Goal: Task Accomplishment & Management: Manage account settings

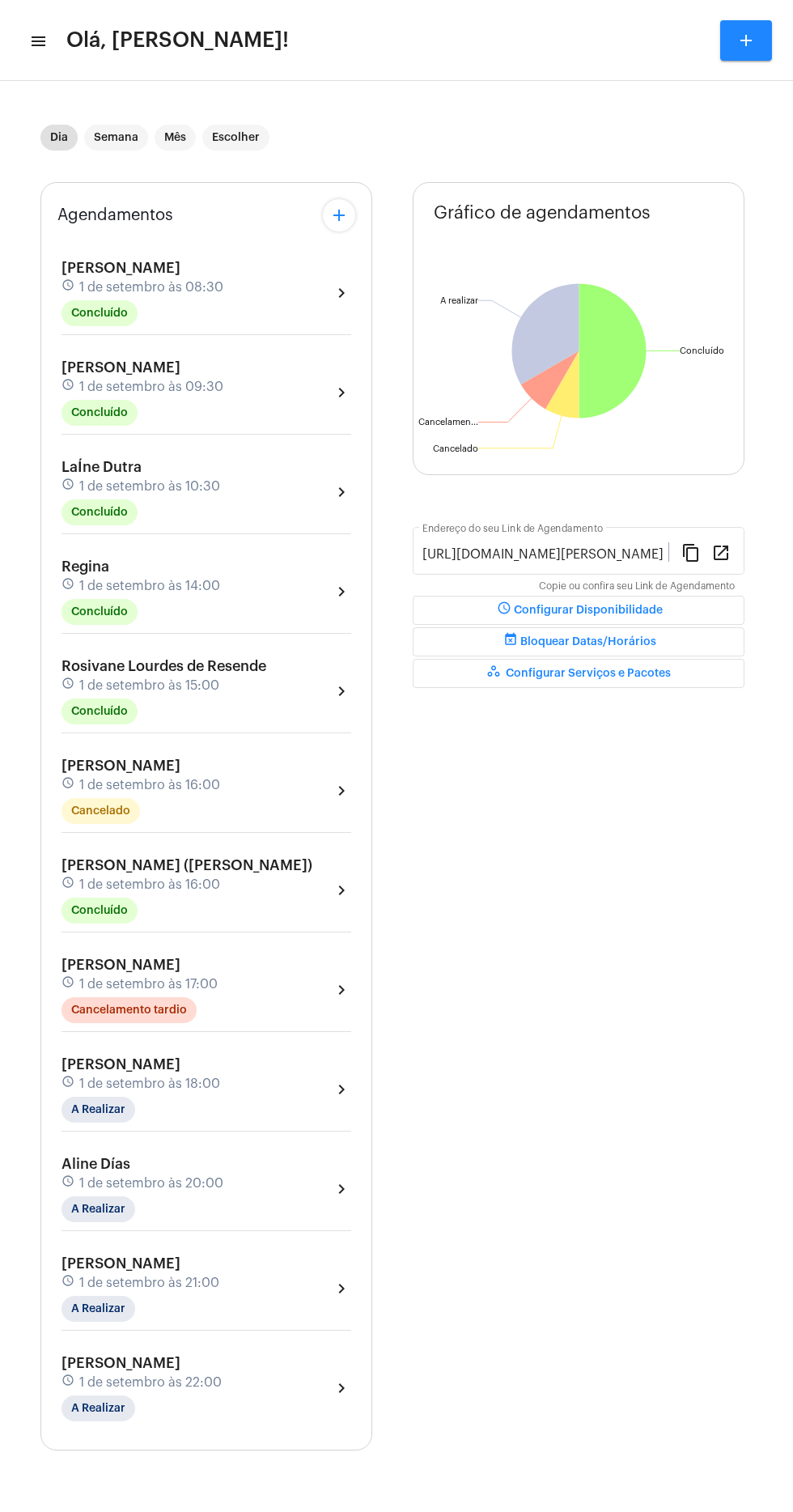
click at [39, 46] on mat-icon "menu" at bounding box center [37, 41] width 17 height 19
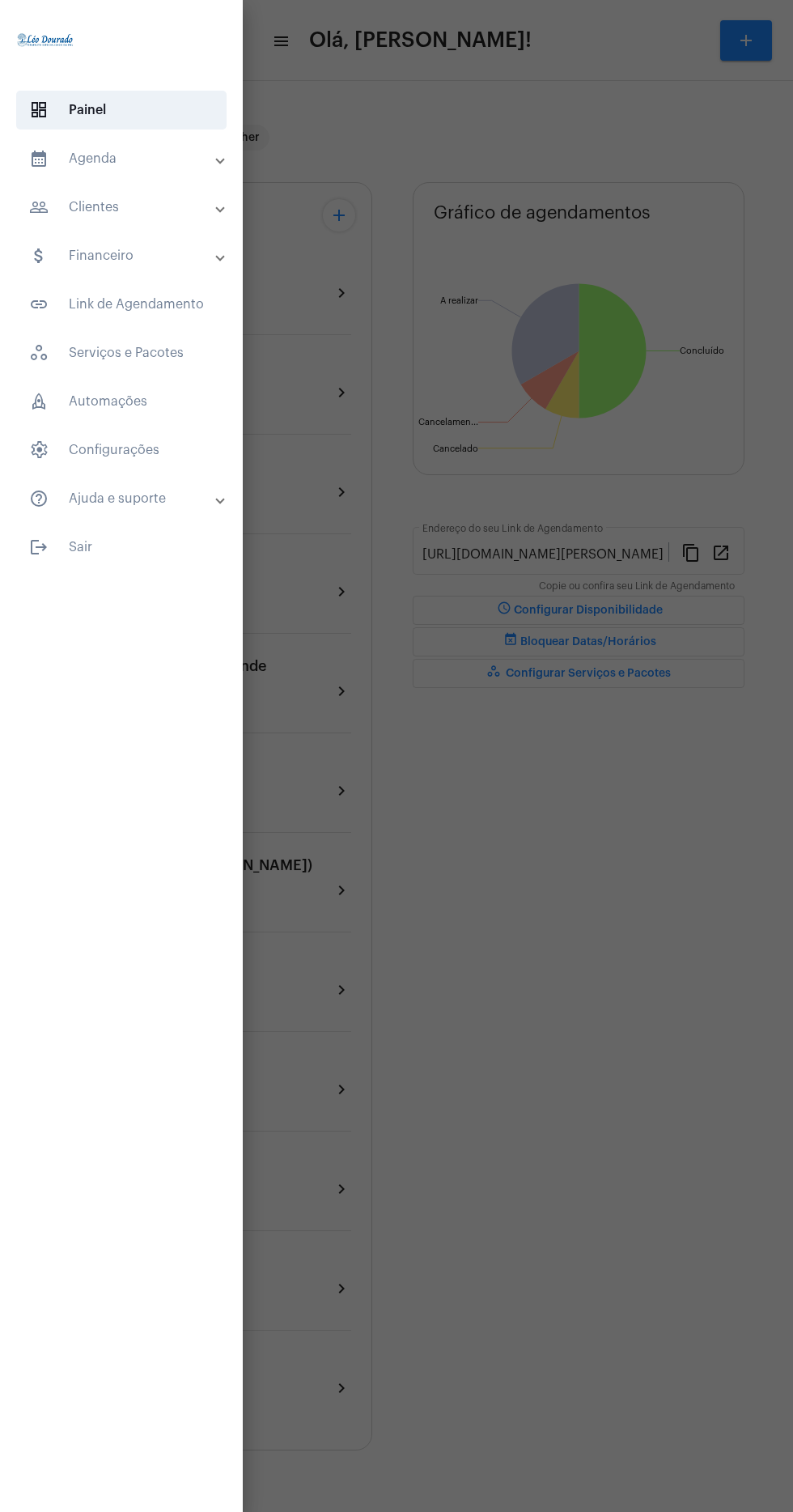
click at [140, 160] on mat-panel-title "calendar_month_outlined Agenda" at bounding box center [123, 158] width 188 height 19
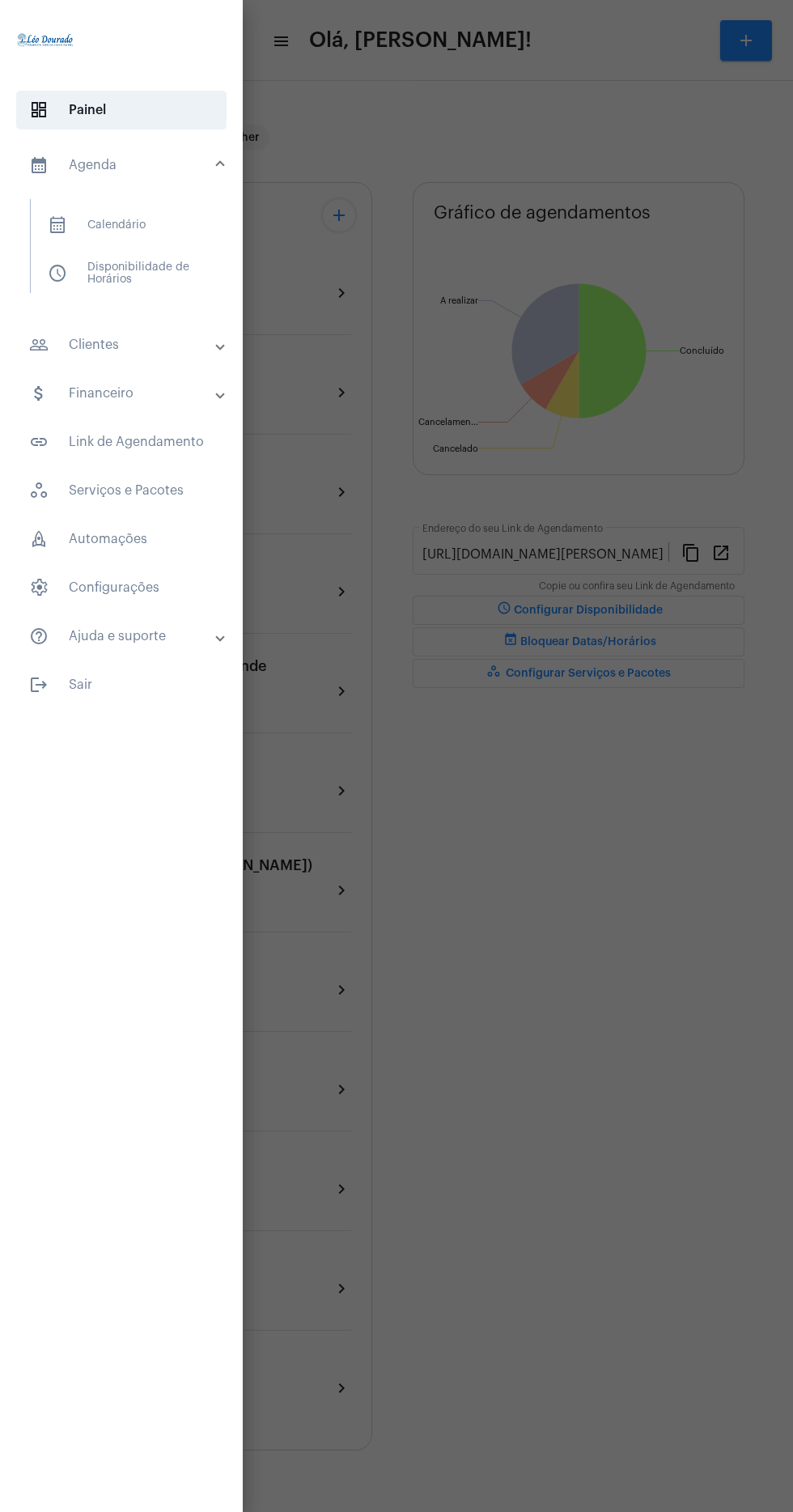
click at [163, 218] on span "calendar_month_outlined Calendário" at bounding box center [121, 225] width 172 height 39
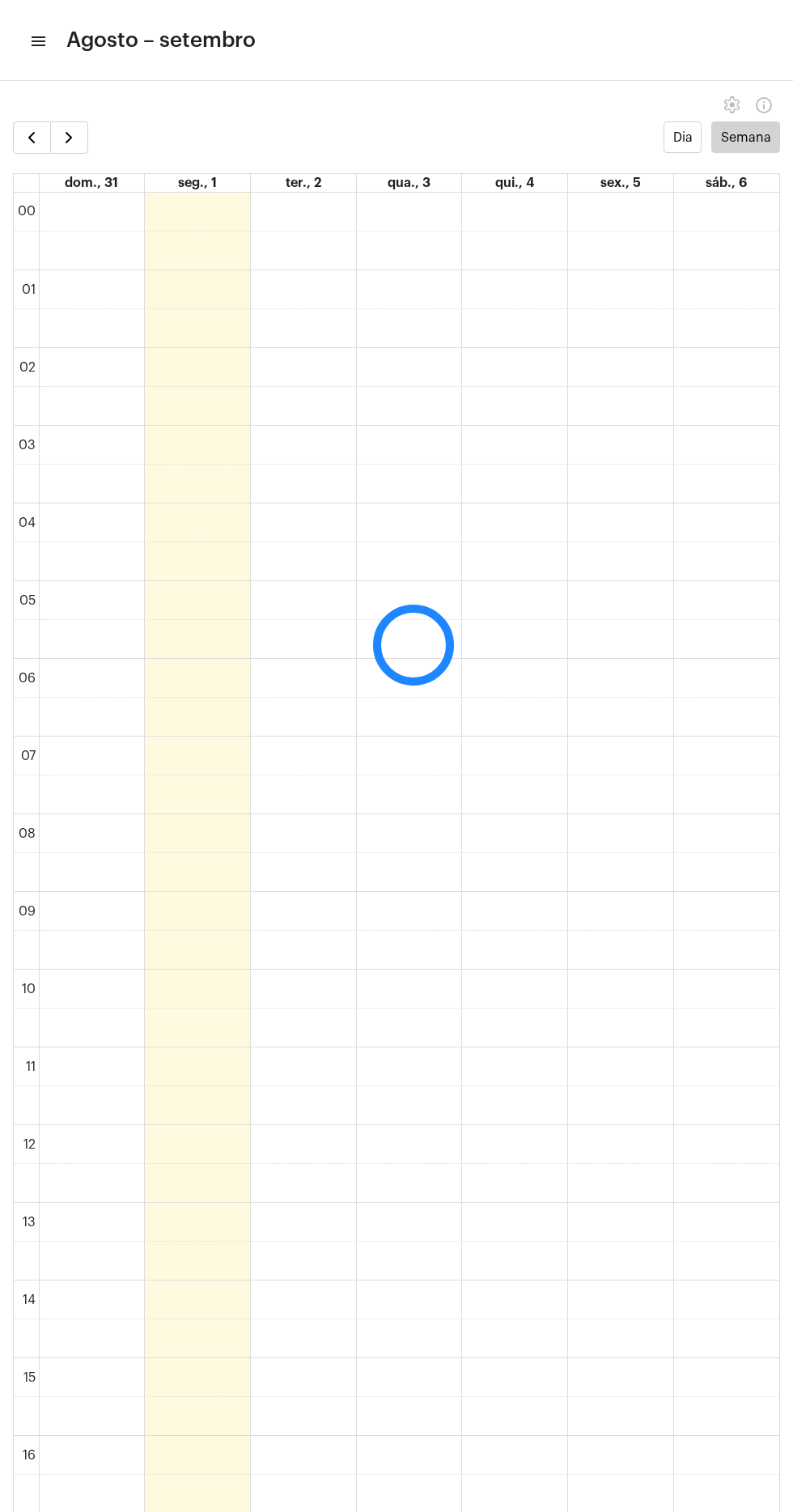
scroll to position [468, 0]
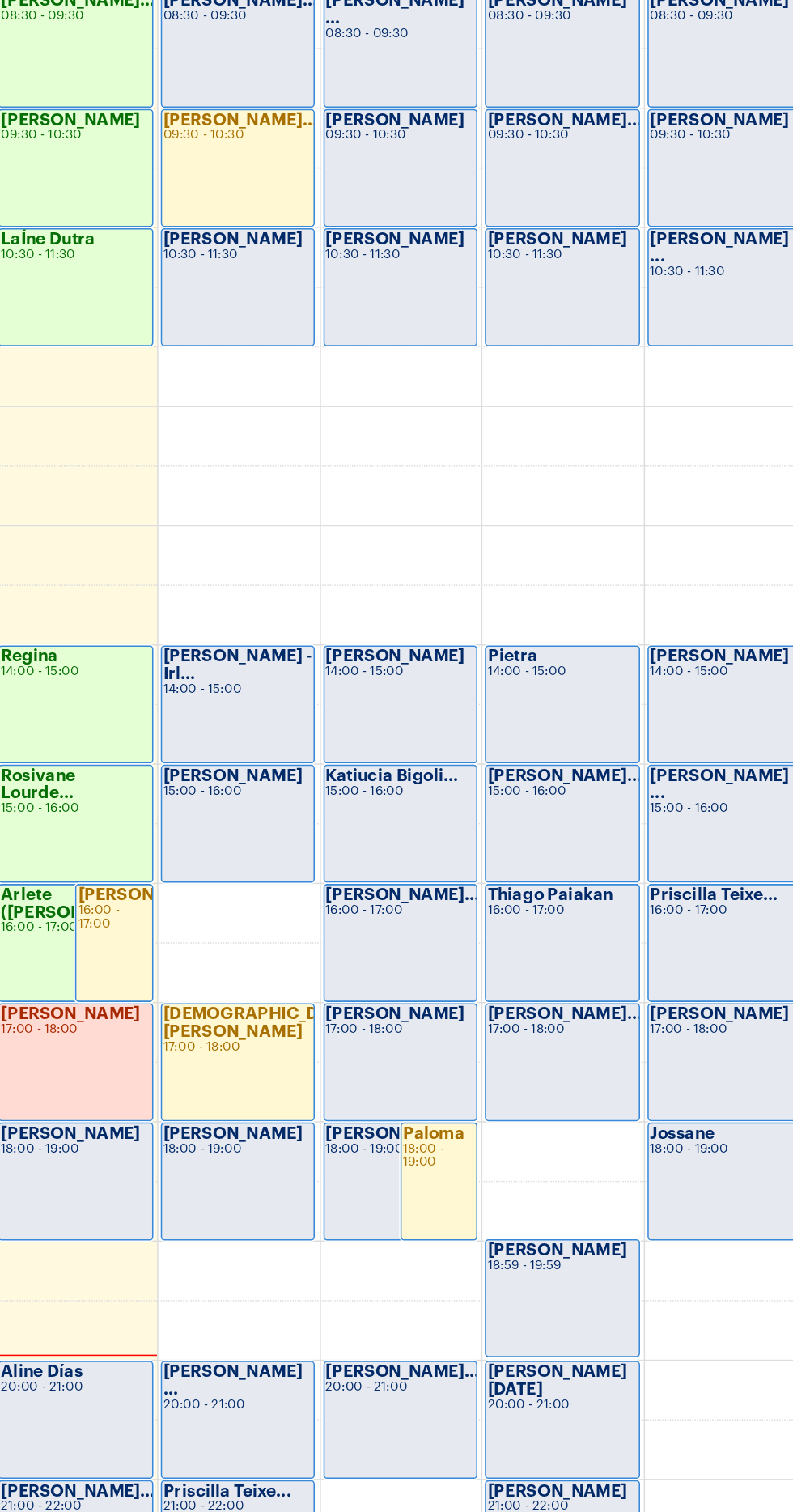
scroll to position [475, 0]
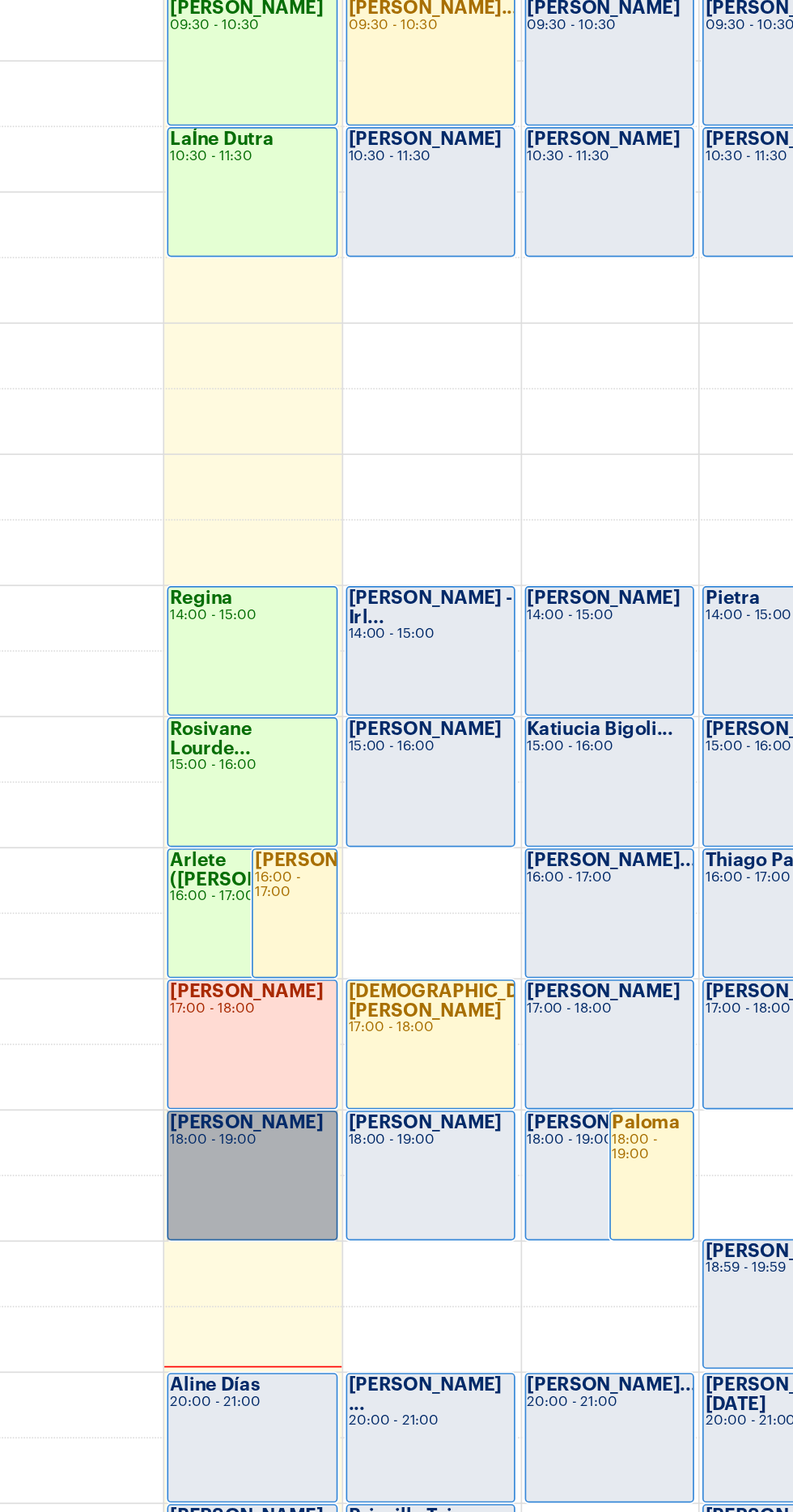
click at [204, 1144] on link "[PERSON_NAME] 18:00 - 19:00" at bounding box center [197, 1155] width 101 height 77
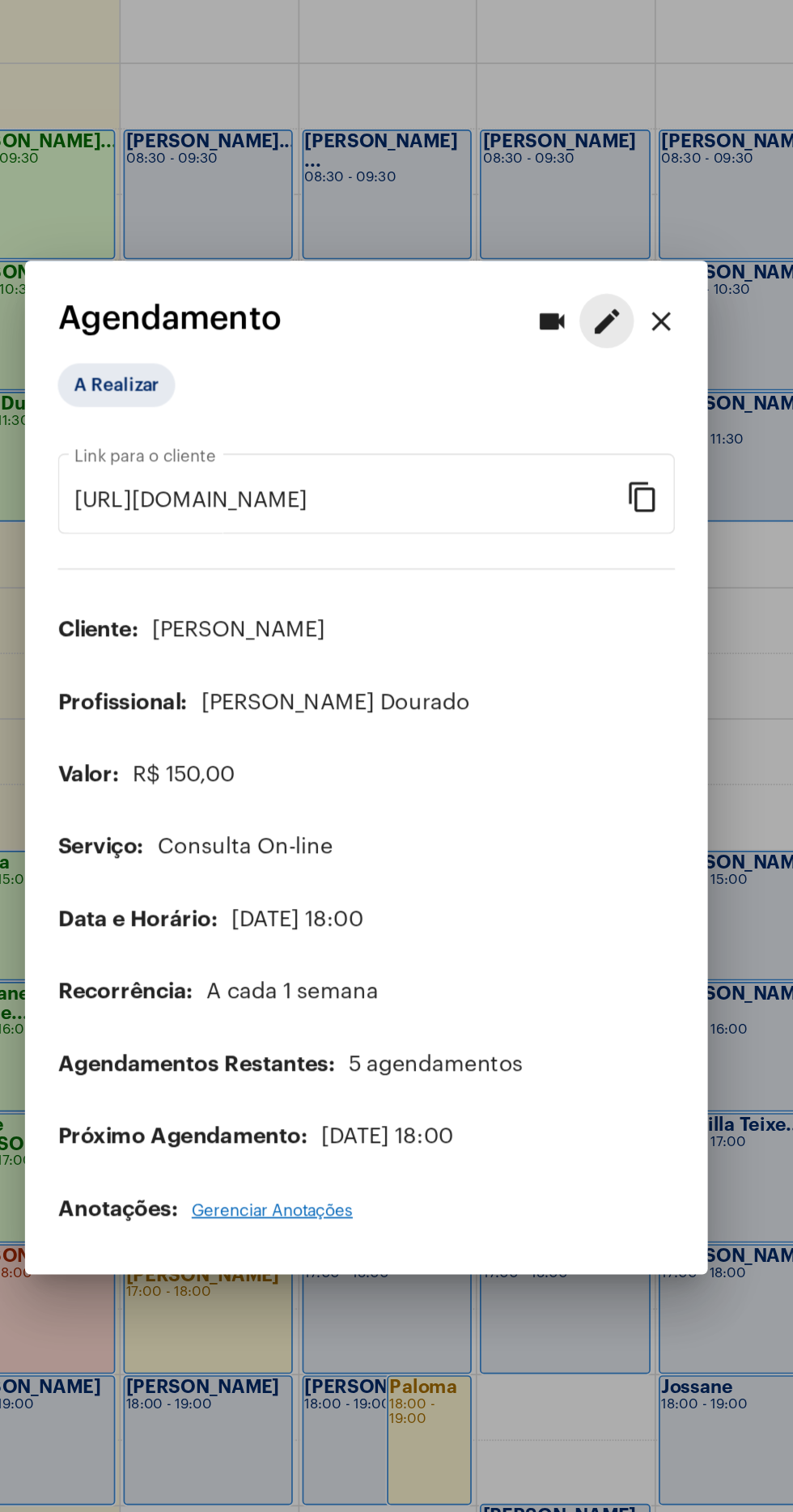
click at [538, 482] on mat-icon "edit" at bounding box center [539, 491] width 19 height 19
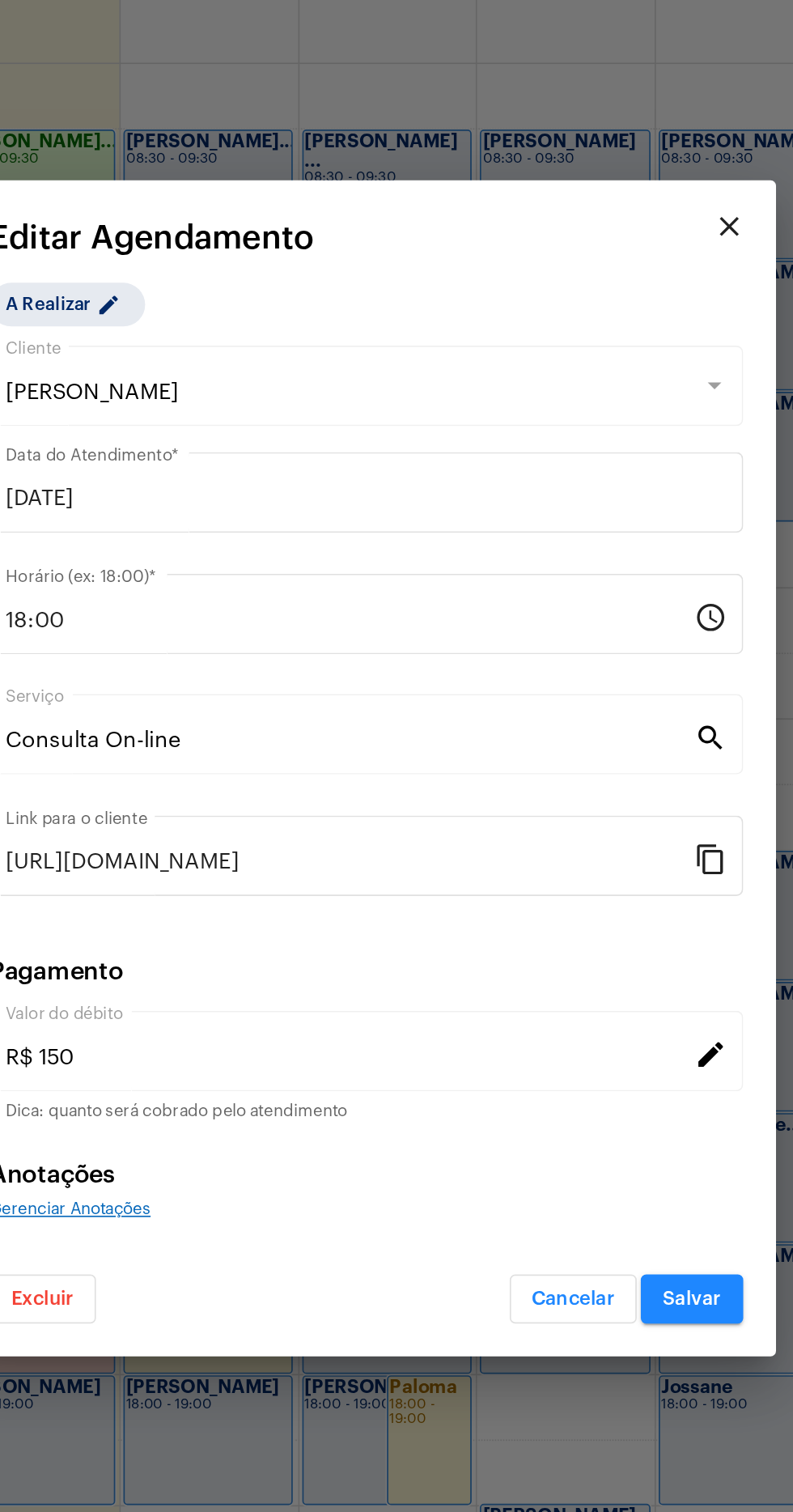
click at [295, 665] on input "18:00" at bounding box center [387, 668] width 408 height 15
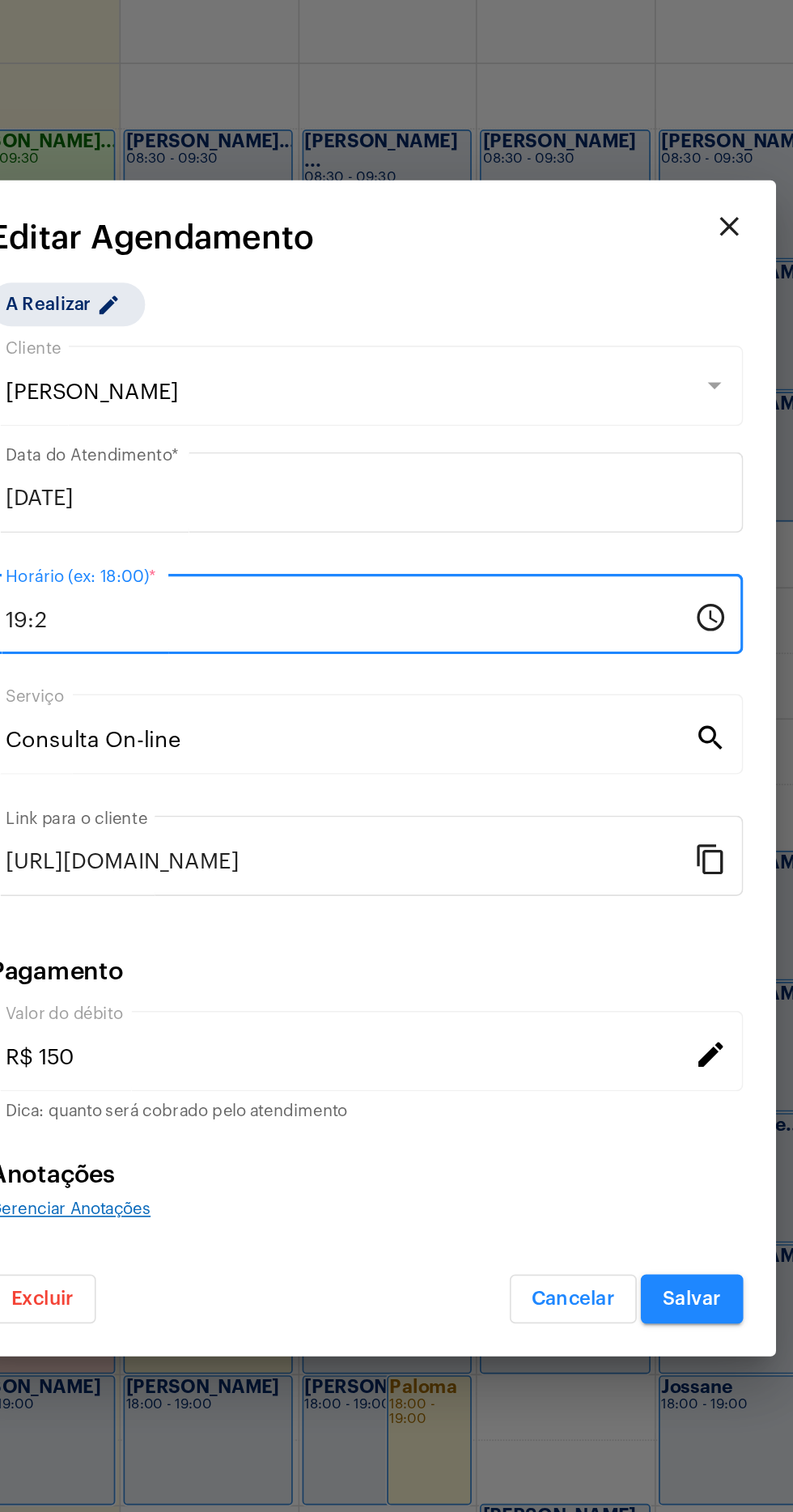
type input "19:20"
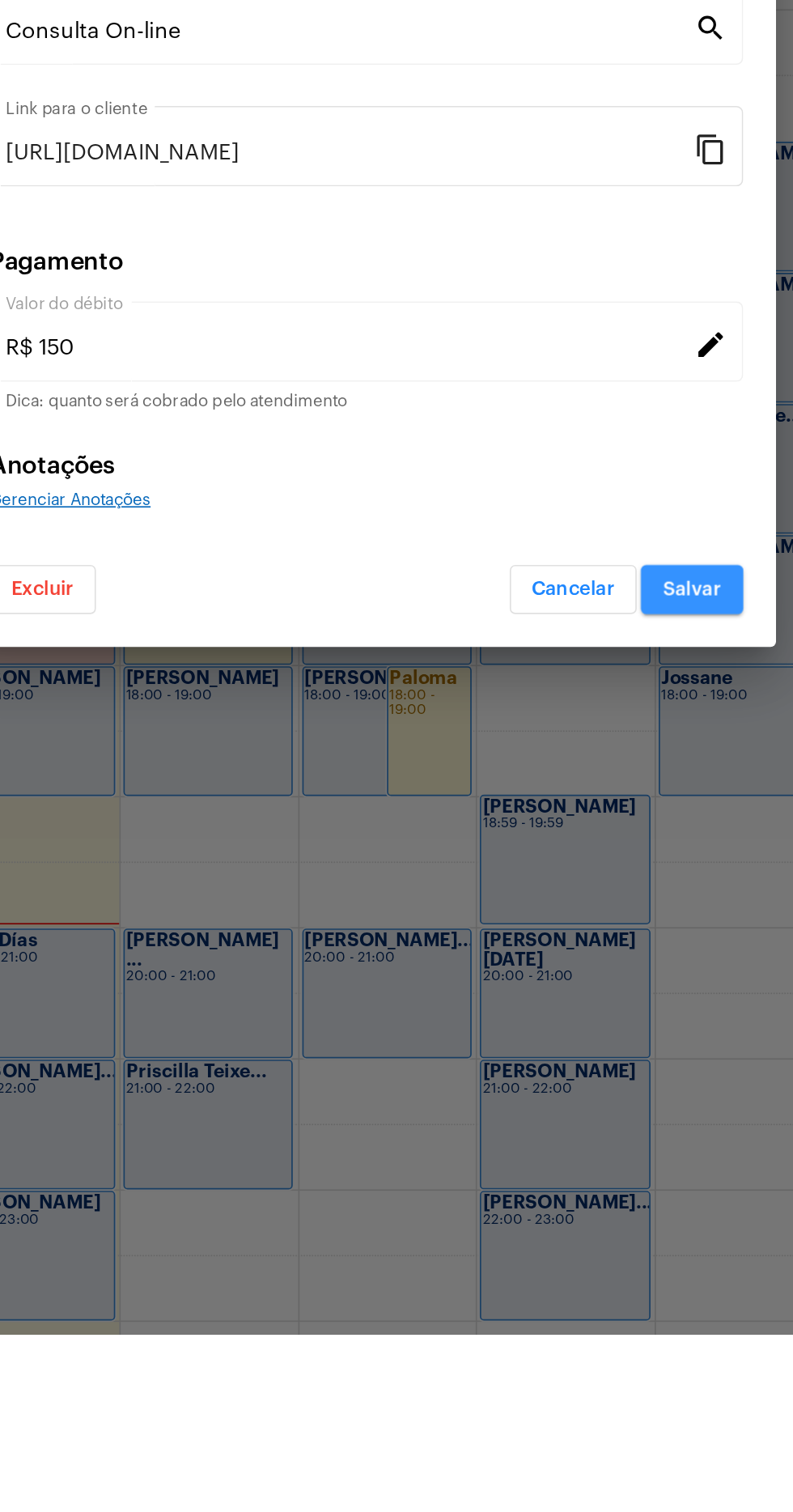
click at [603, 1072] on span "Salvar" at bounding box center [590, 1071] width 35 height 11
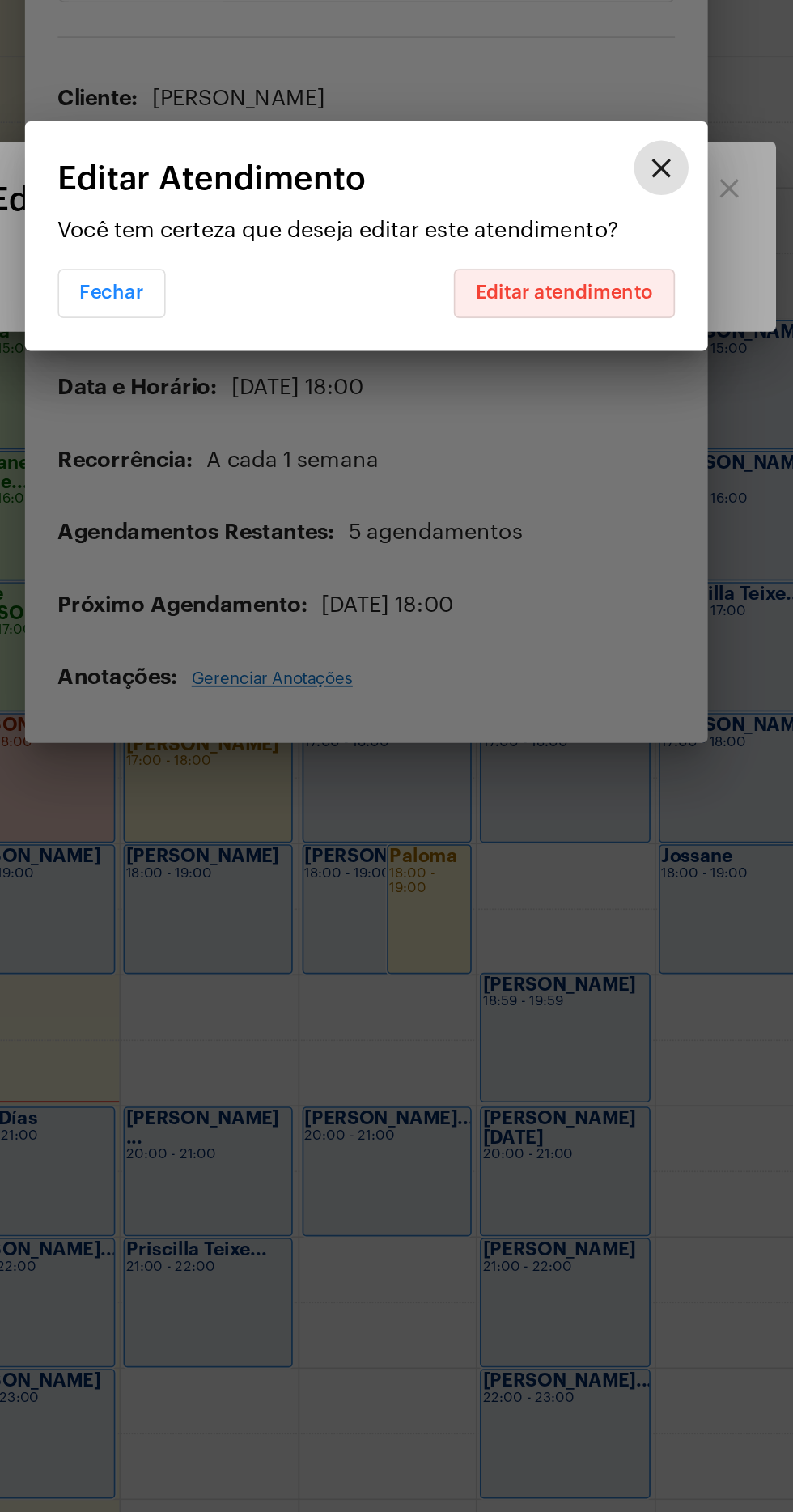
click at [539, 792] on span "Editar atendimento" at bounding box center [513, 790] width 105 height 11
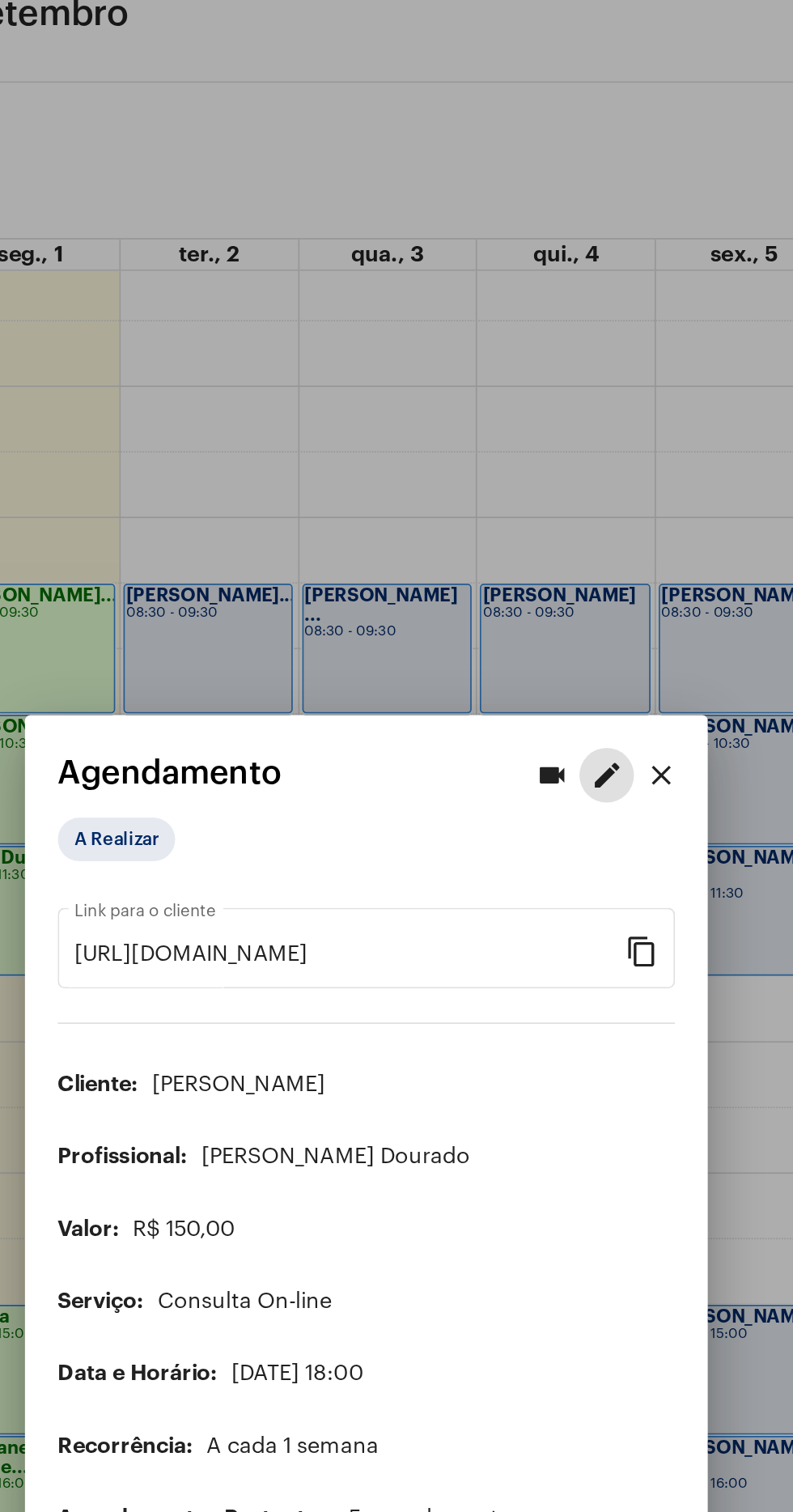
click at [399, 269] on div at bounding box center [396, 756] width 793 height 1512
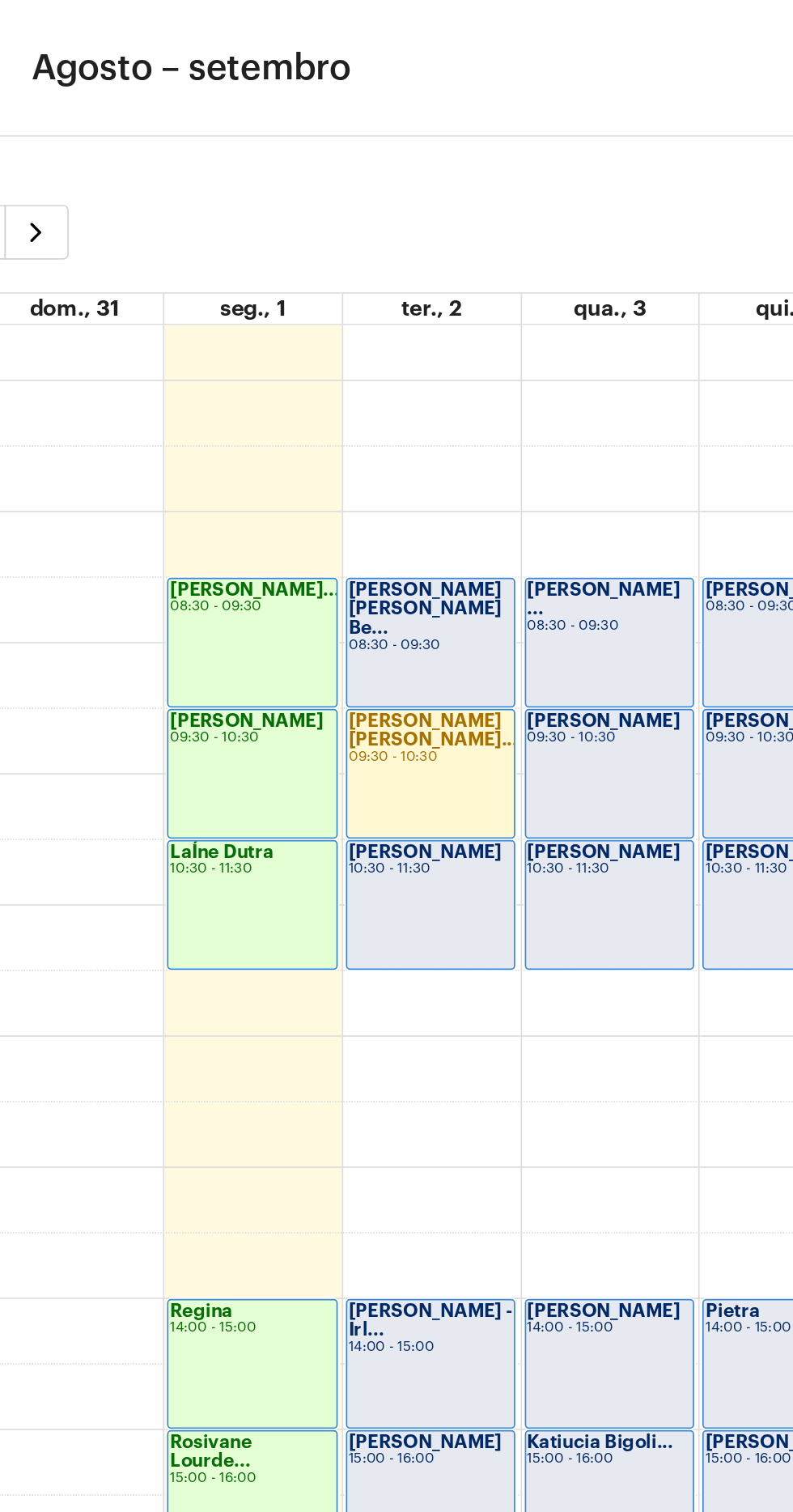
scroll to position [32, 0]
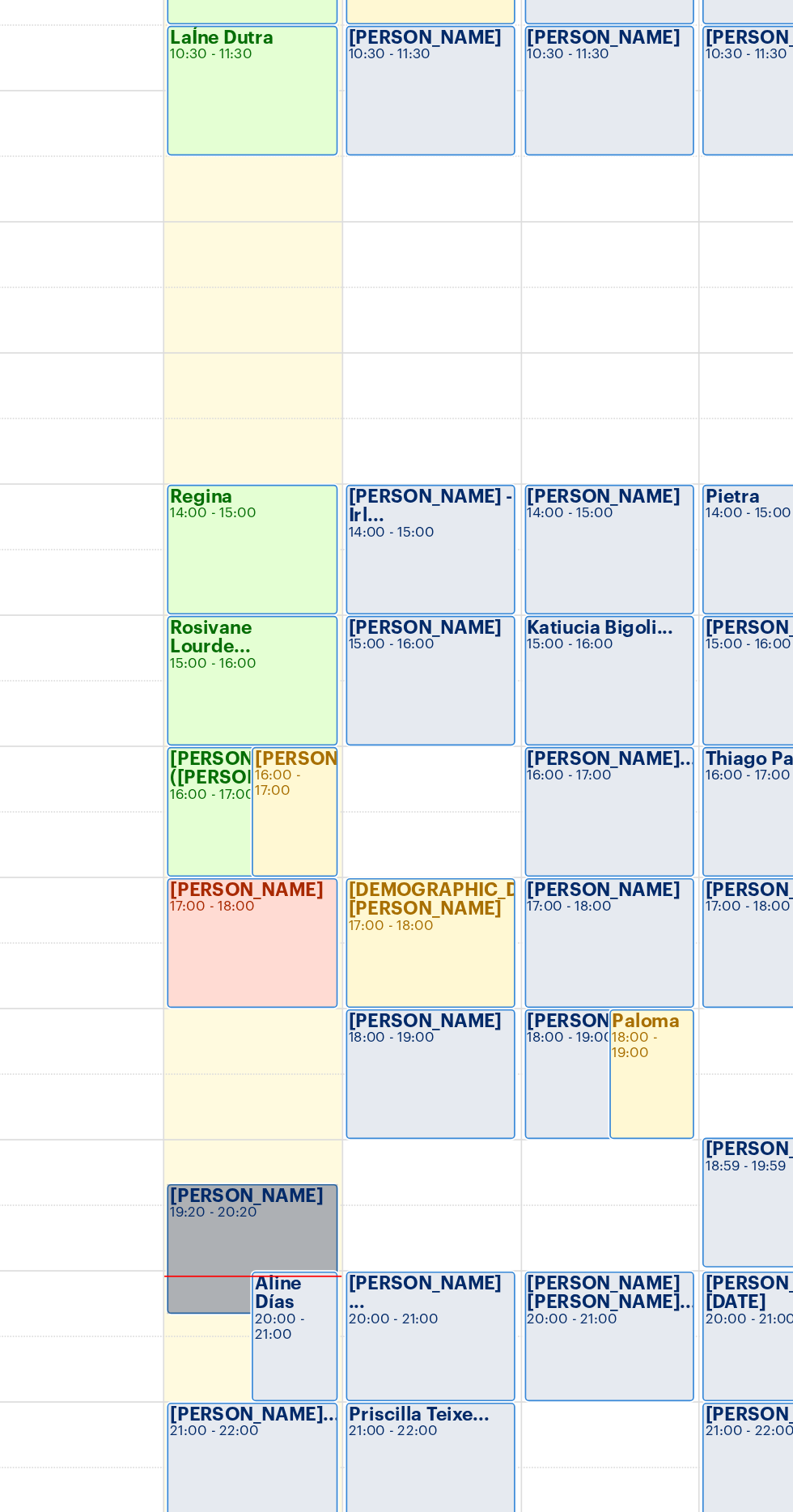
click at [215, 1173] on link "Anna Carolina 19:20 - 20:20" at bounding box center [197, 1190] width 101 height 77
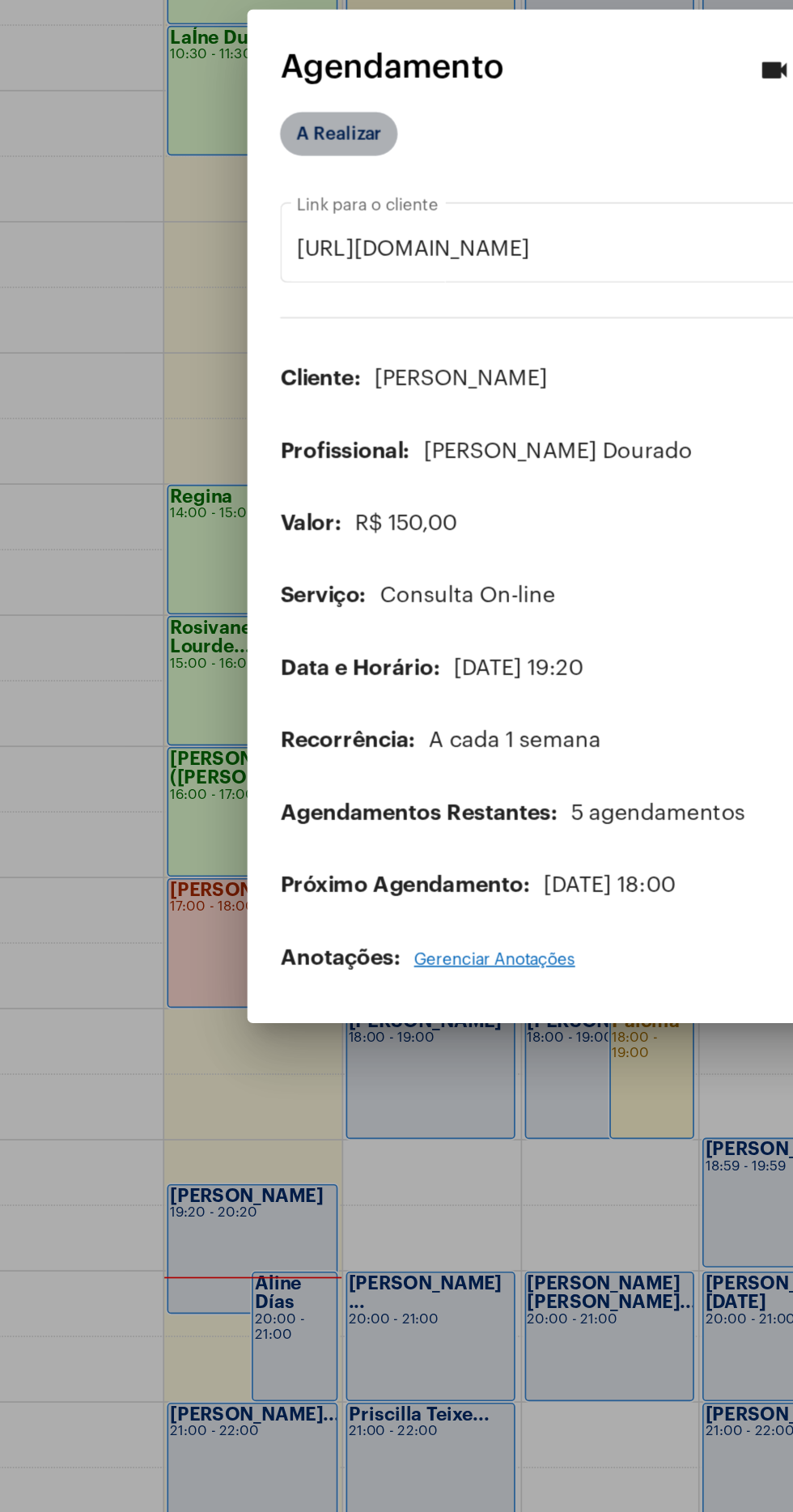
click at [257, 542] on mat-chip "A Realizar" at bounding box center [248, 529] width 69 height 26
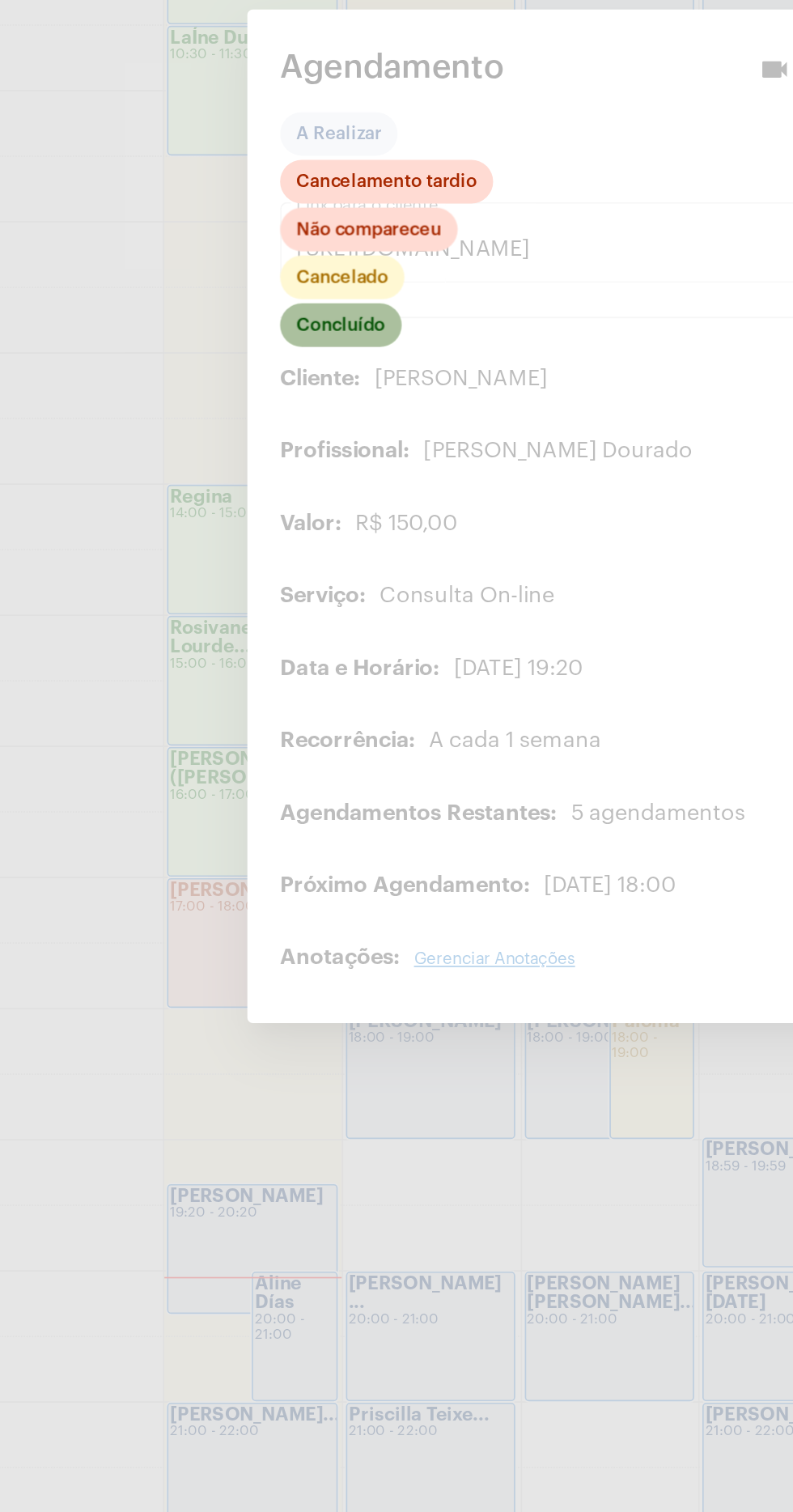
click at [257, 656] on mat-chip "Concluído" at bounding box center [249, 643] width 72 height 26
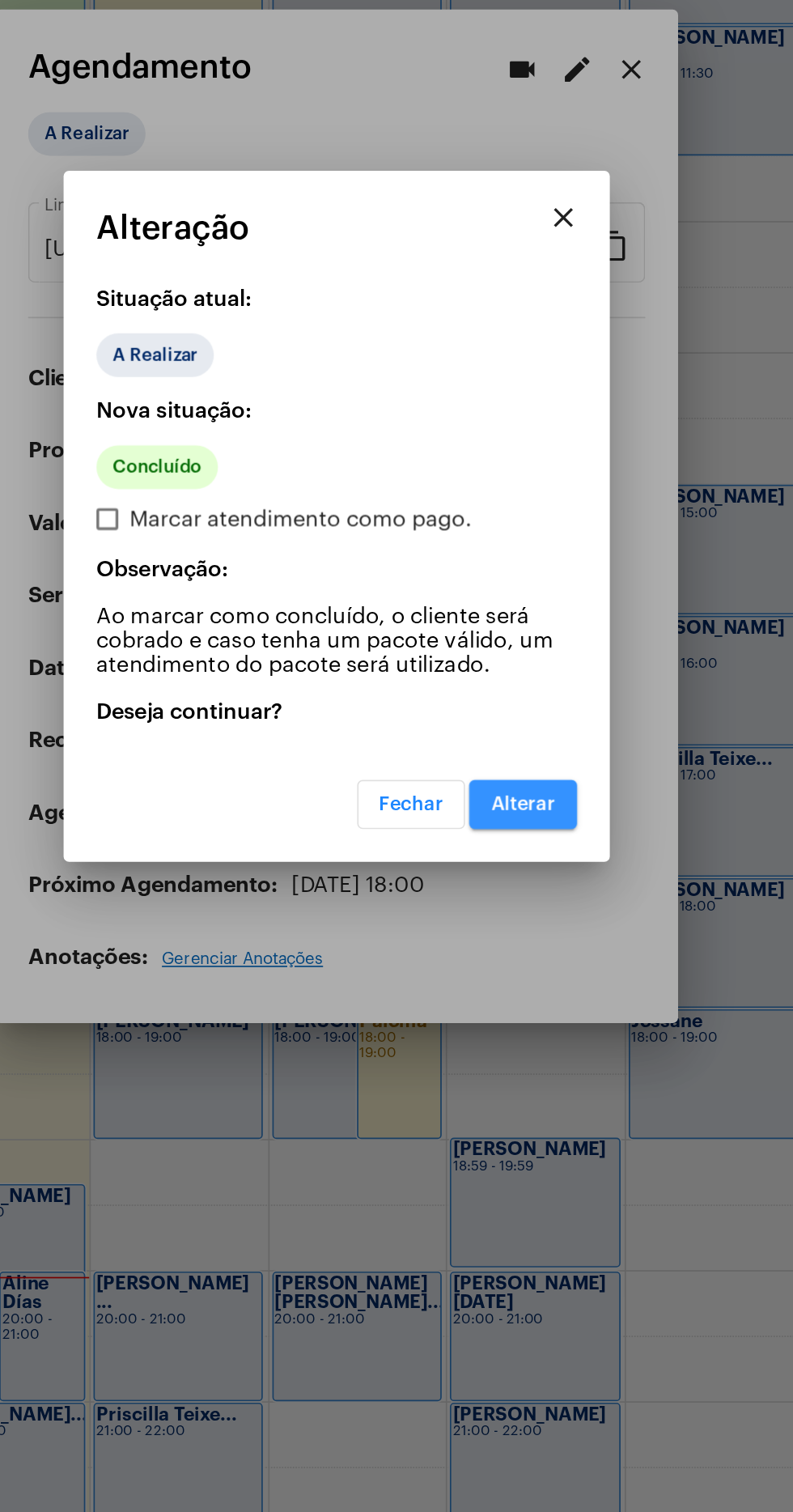
click at [515, 942] on button "Alterar" at bounding box center [507, 927] width 64 height 30
